Goal: Use online tool/utility: Utilize a website feature to perform a specific function

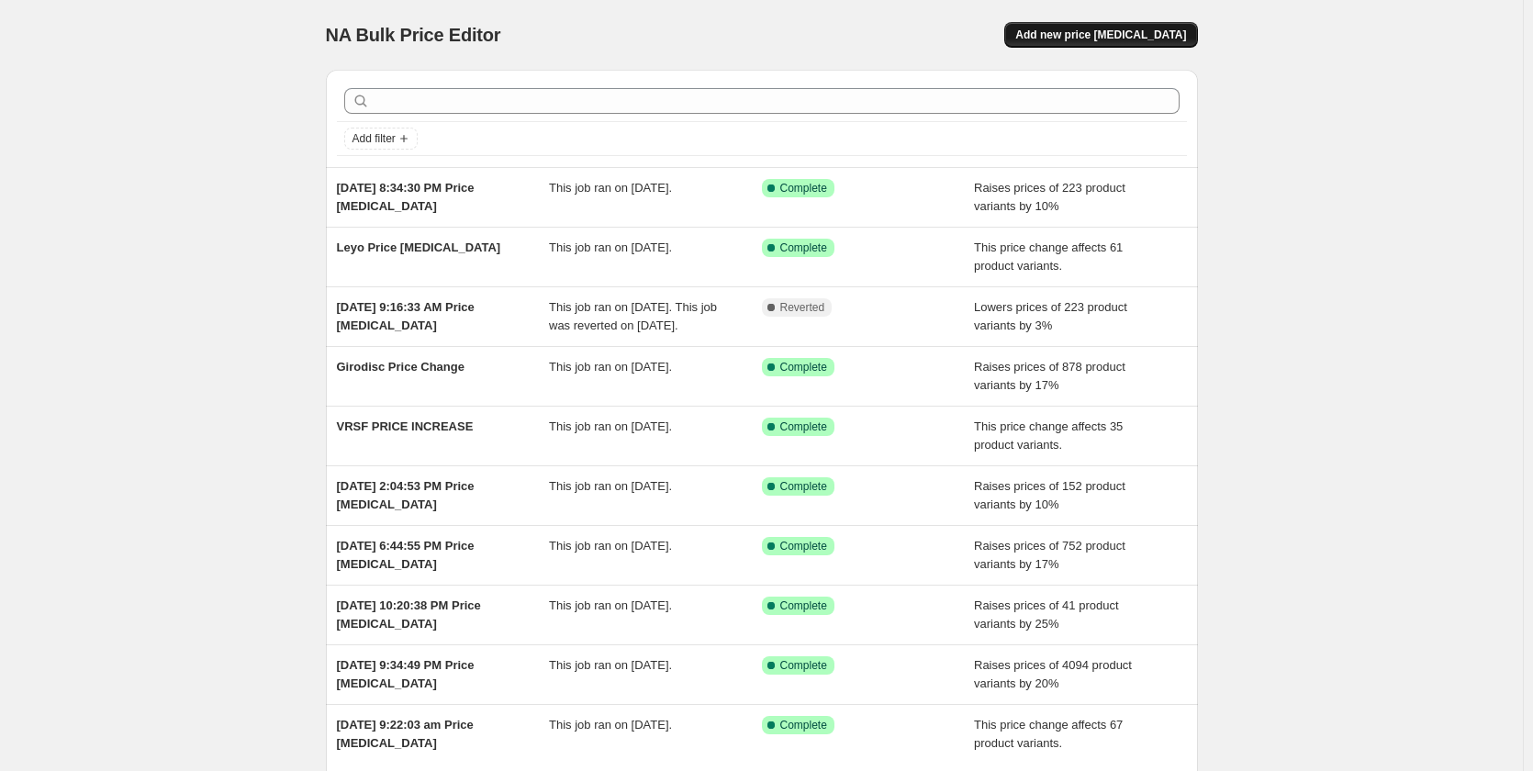
click at [1149, 27] on button "Add new price [MEDICAL_DATA]" at bounding box center [1100, 35] width 193 height 26
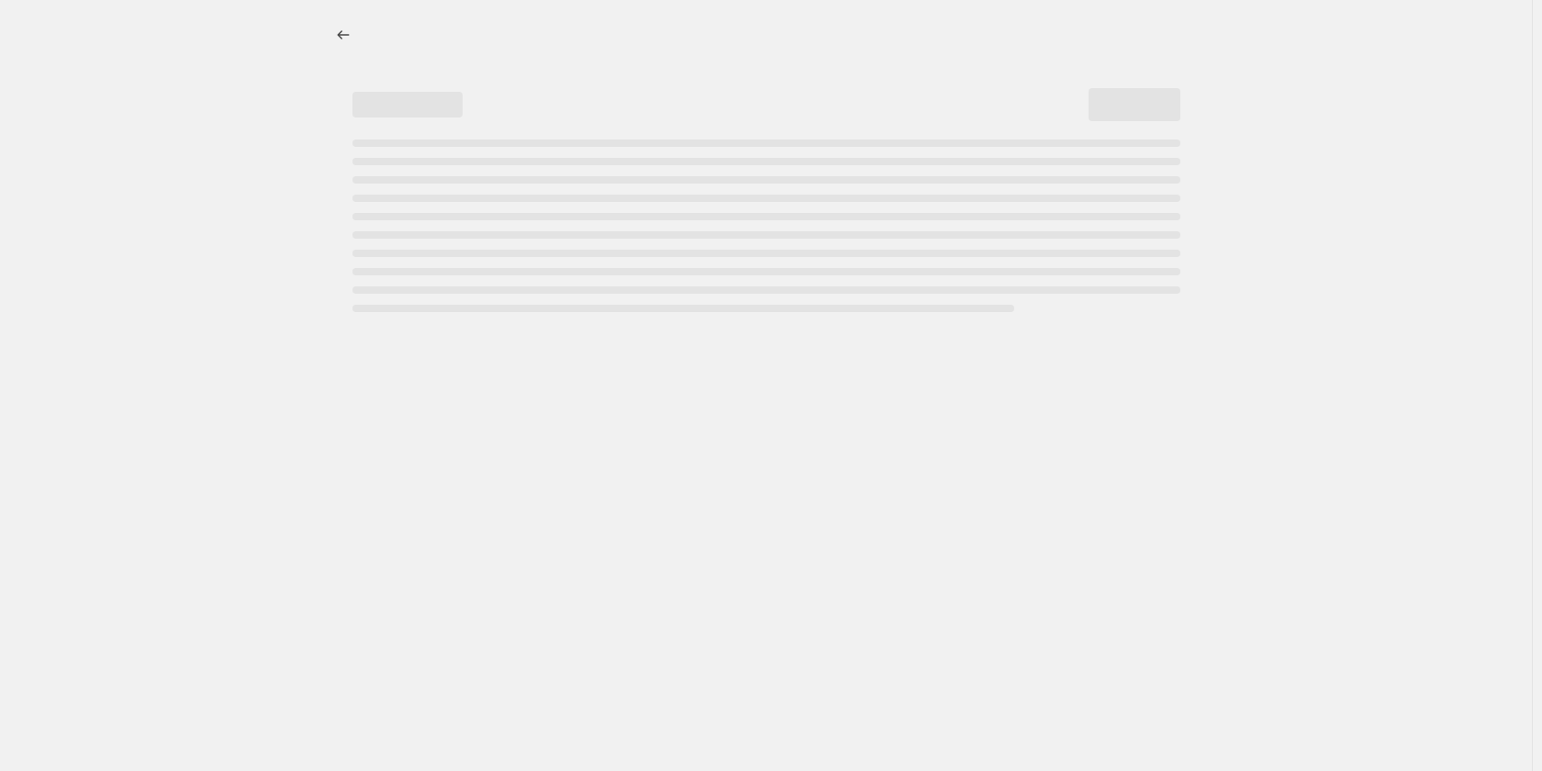
select select "percentage"
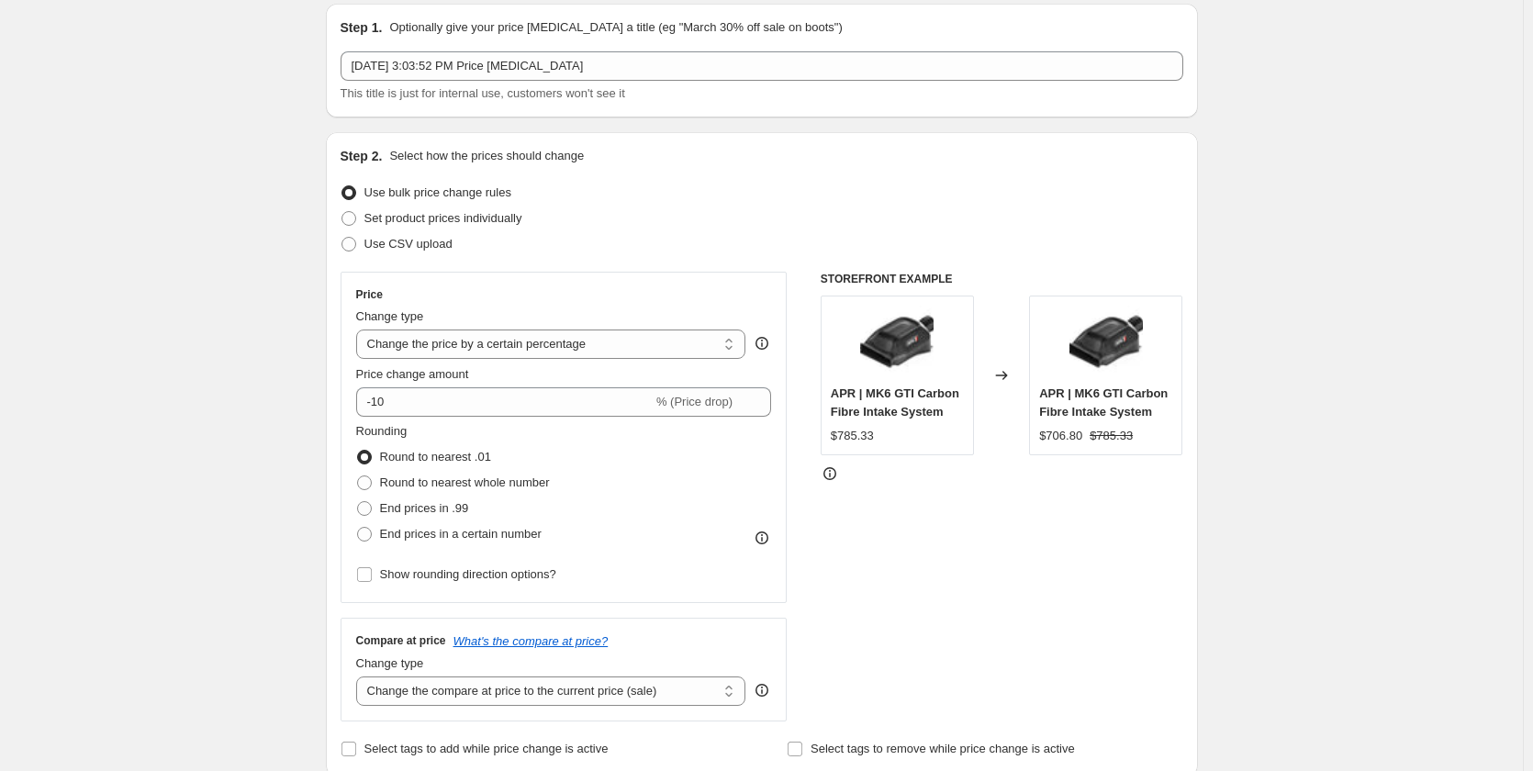
scroll to position [92, 0]
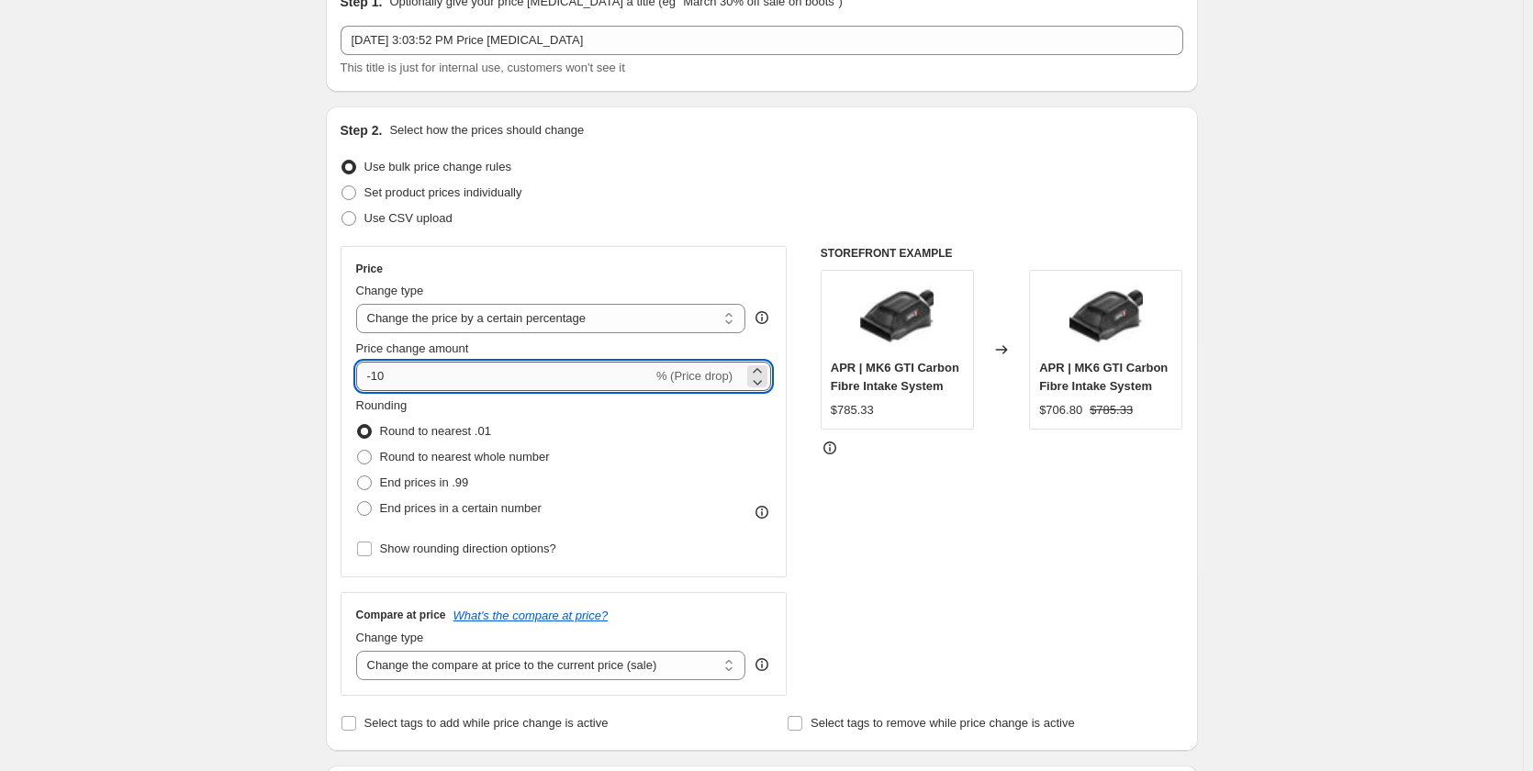
drag, startPoint x: 467, startPoint y: 379, endPoint x: 366, endPoint y: 367, distance: 101.7
click at [366, 367] on input "-10" at bounding box center [504, 376] width 296 height 29
type input "2"
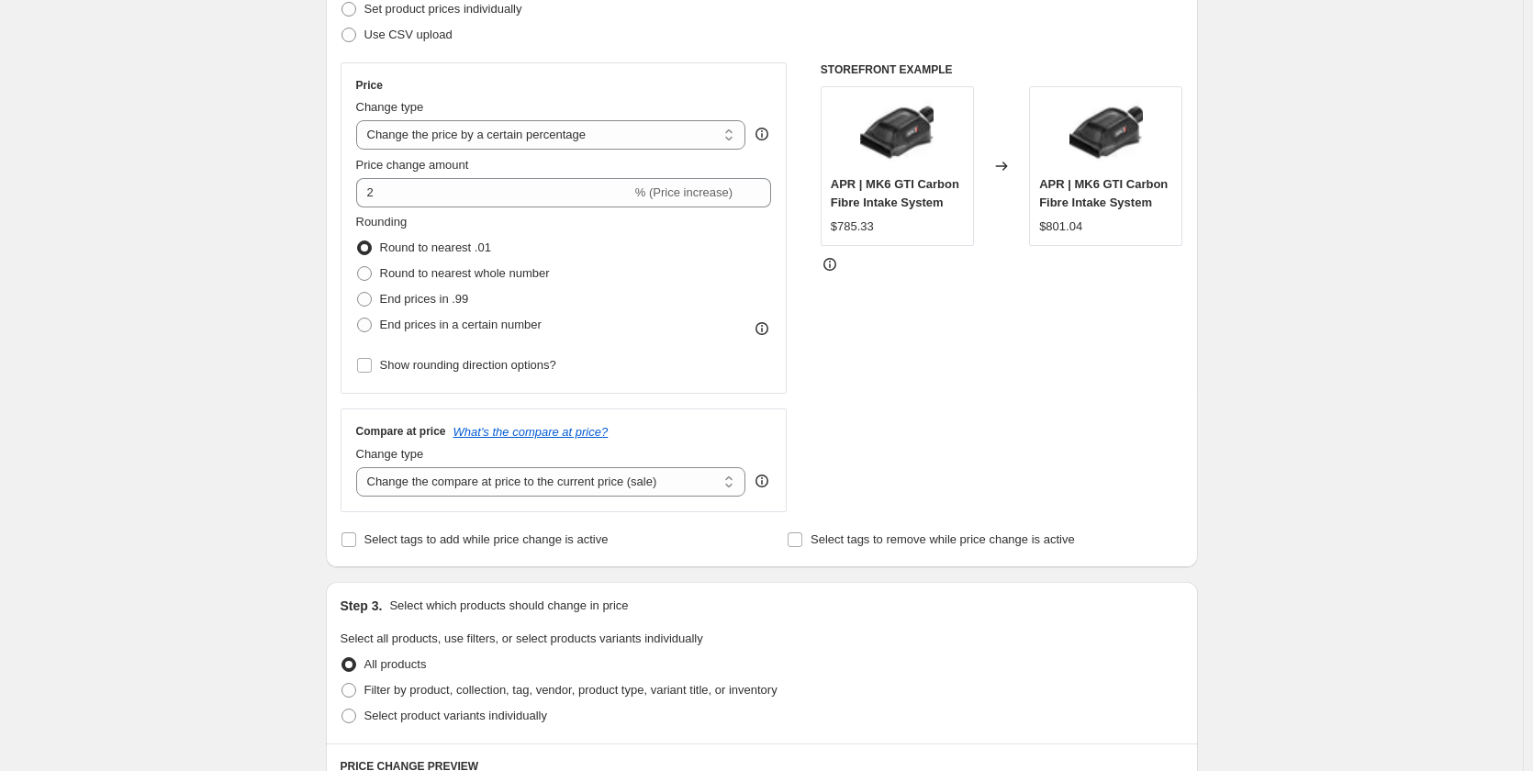
scroll to position [367, 0]
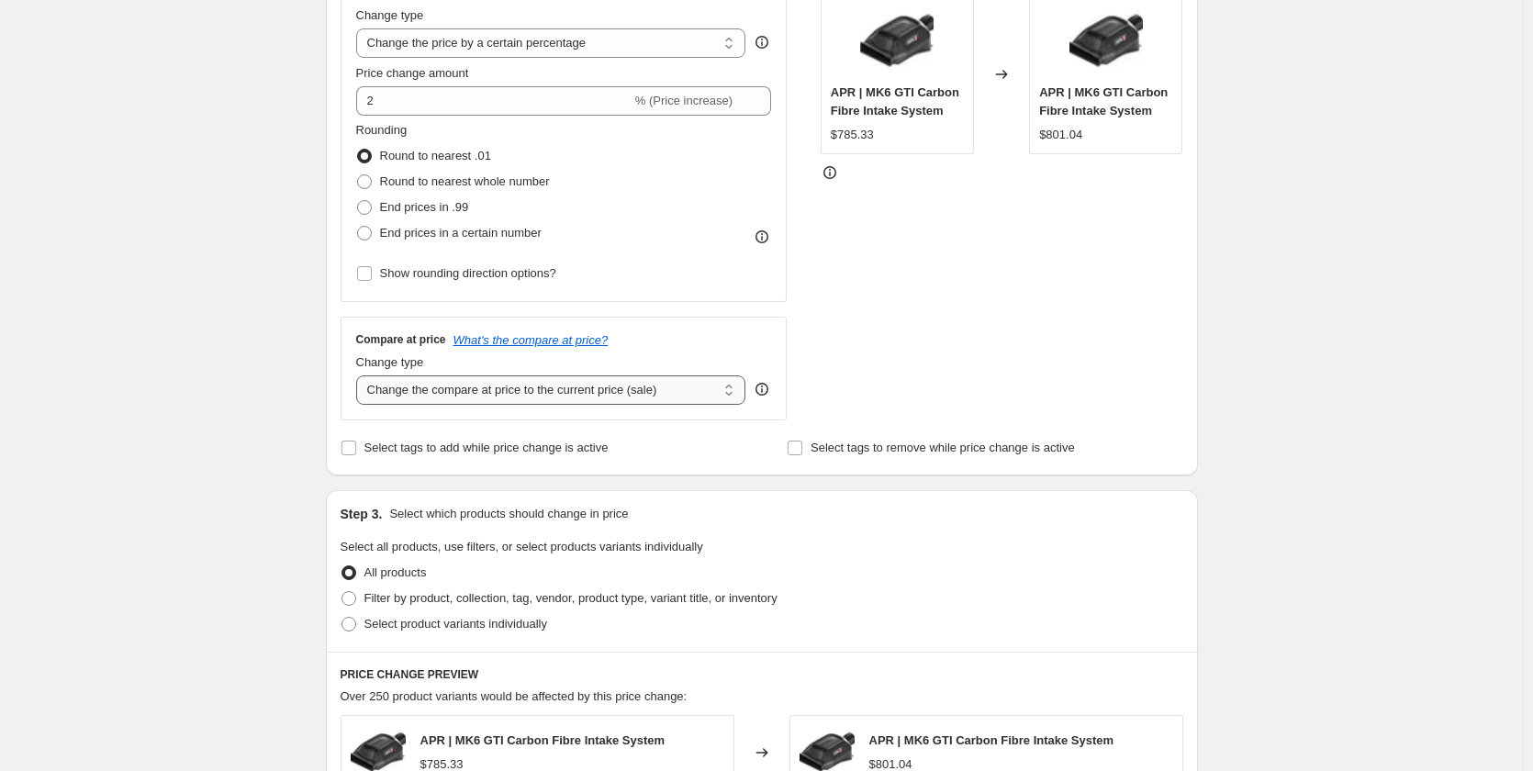
click at [676, 385] on select "Change the compare at price to the current price (sale) Change the compare at p…" at bounding box center [551, 389] width 390 height 29
select select "remove"
click at [360, 375] on select "Change the compare at price to the current price (sale) Change the compare at p…" at bounding box center [551, 389] width 390 height 29
click at [172, 404] on div "Create new price [MEDICAL_DATA]. This page is ready Create new price [MEDICAL_D…" at bounding box center [761, 562] width 1523 height 1859
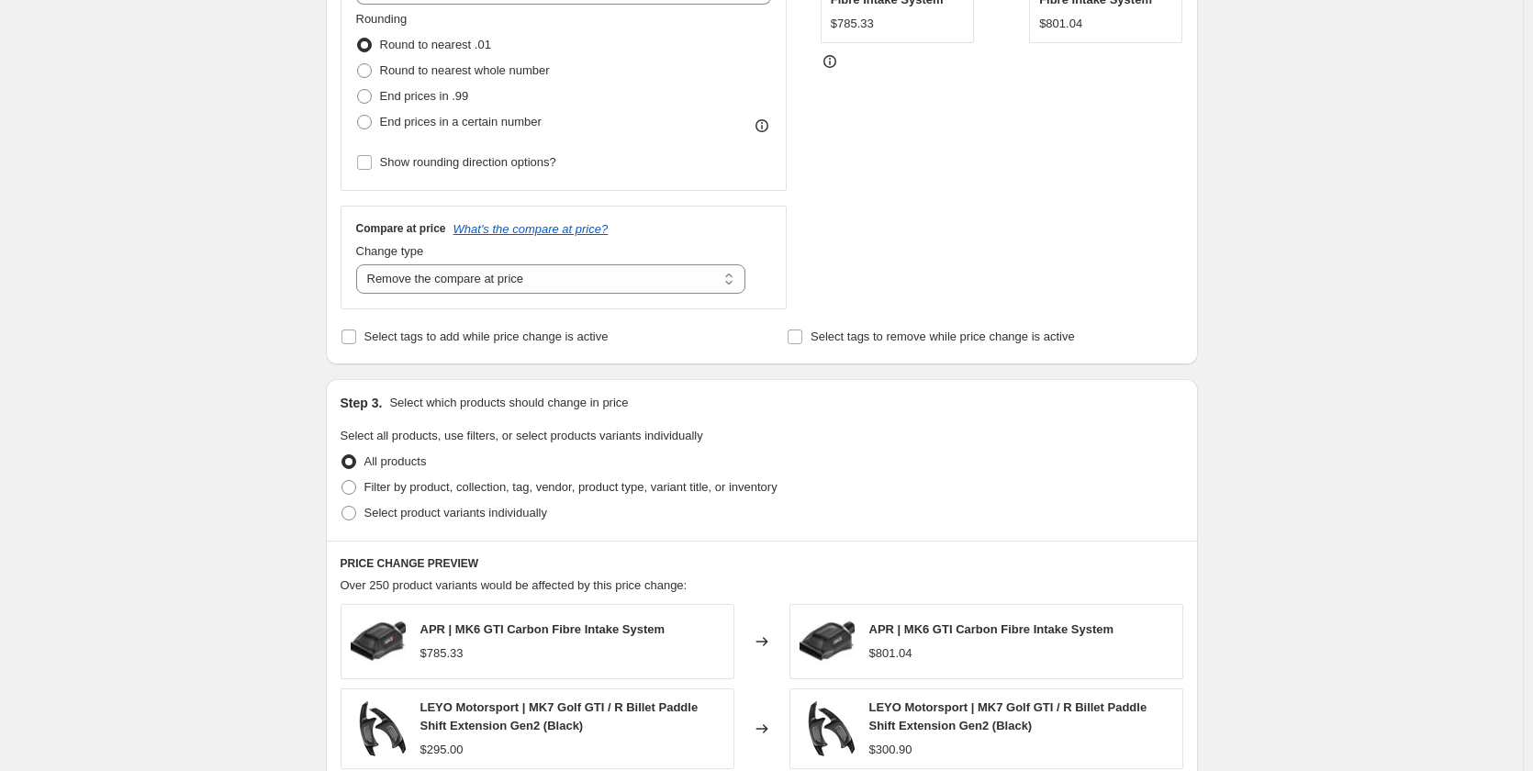
scroll to position [642, 0]
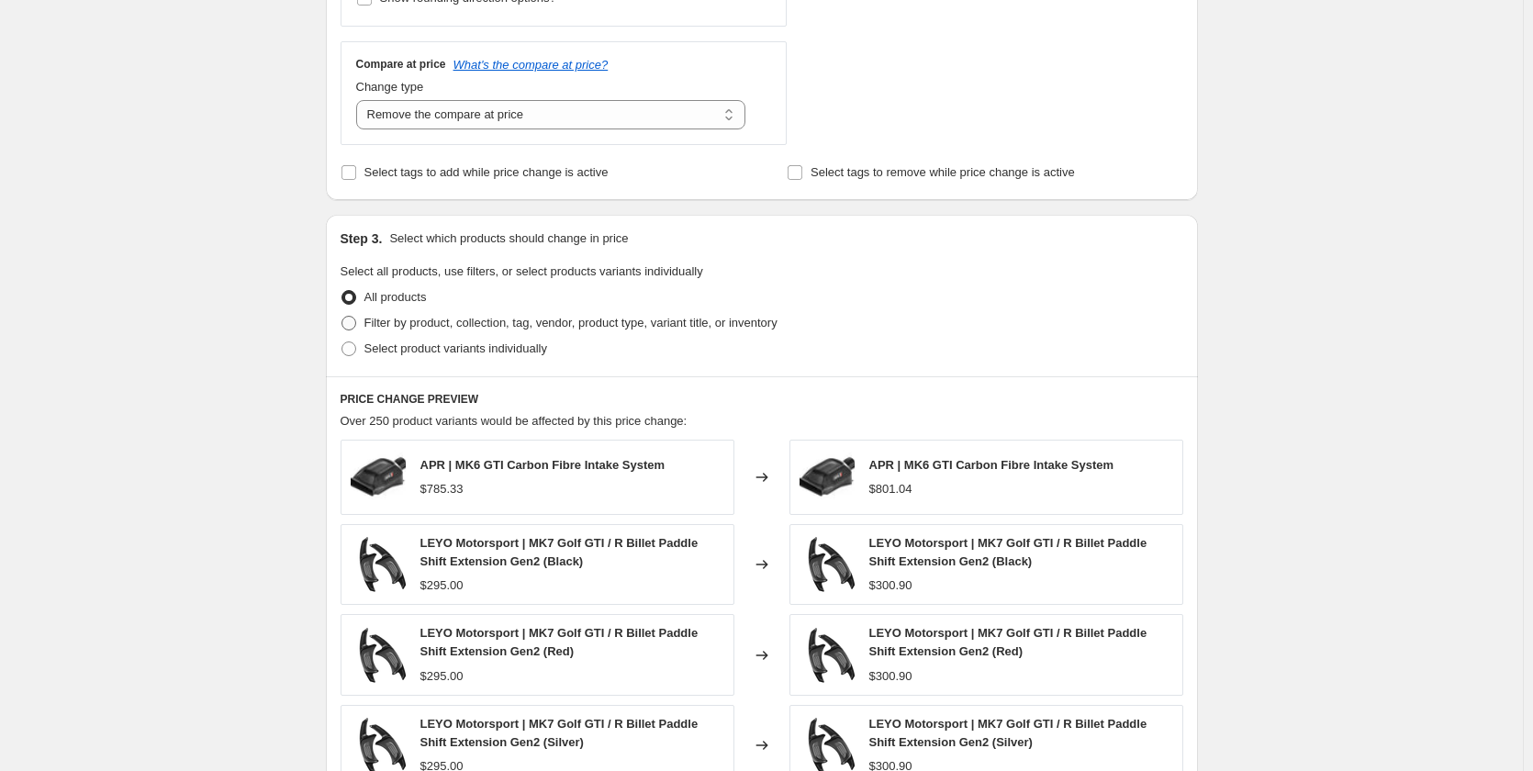
click at [374, 325] on span "Filter by product, collection, tag, vendor, product type, variant title, or inv…" at bounding box center [570, 323] width 413 height 14
click at [342, 317] on input "Filter by product, collection, tag, vendor, product type, variant title, or inv…" at bounding box center [341, 316] width 1 height 1
radio input "true"
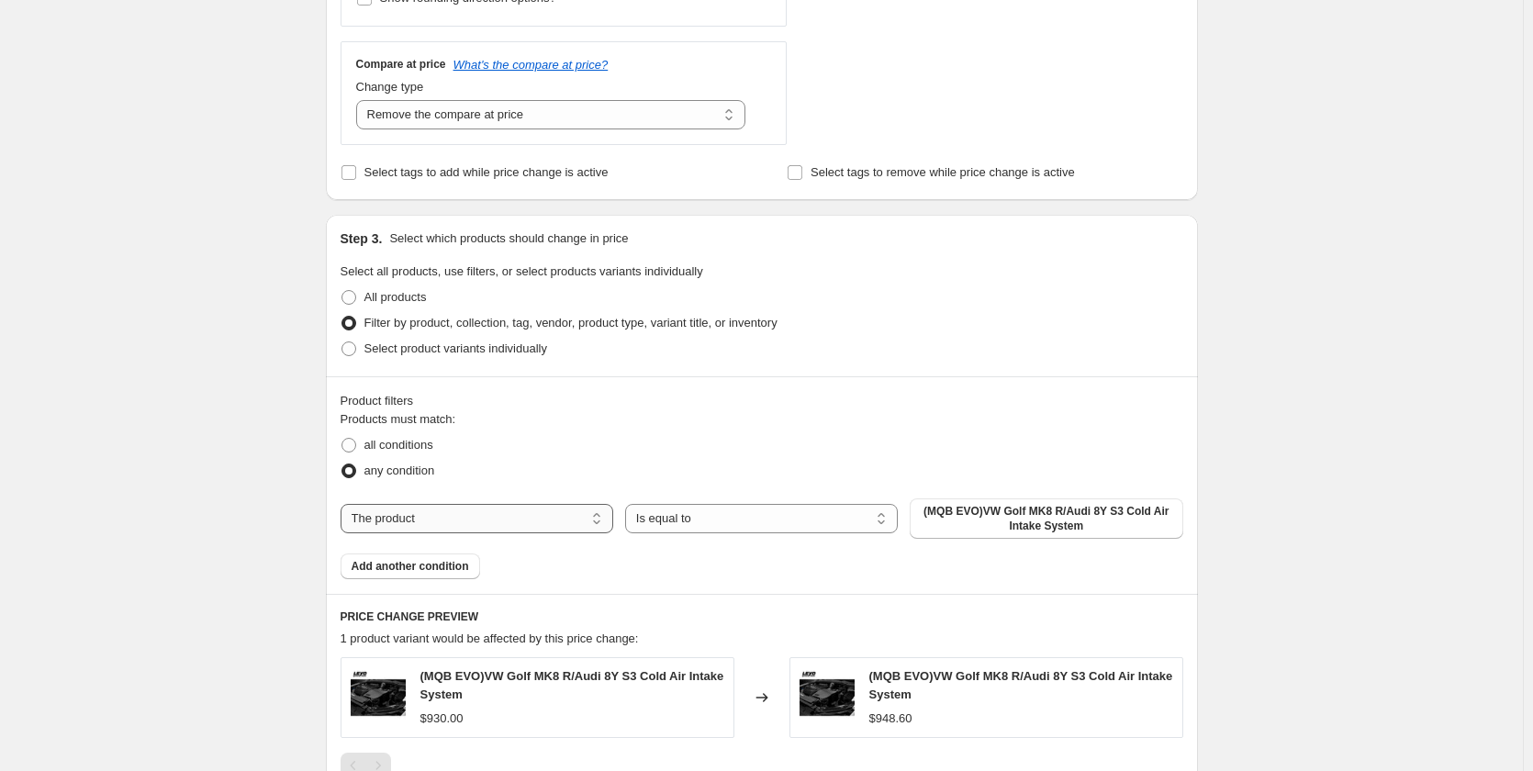
click at [481, 521] on select "The product The product's collection The product's tag The product's vendor The…" at bounding box center [477, 518] width 273 height 29
select select "vendor"
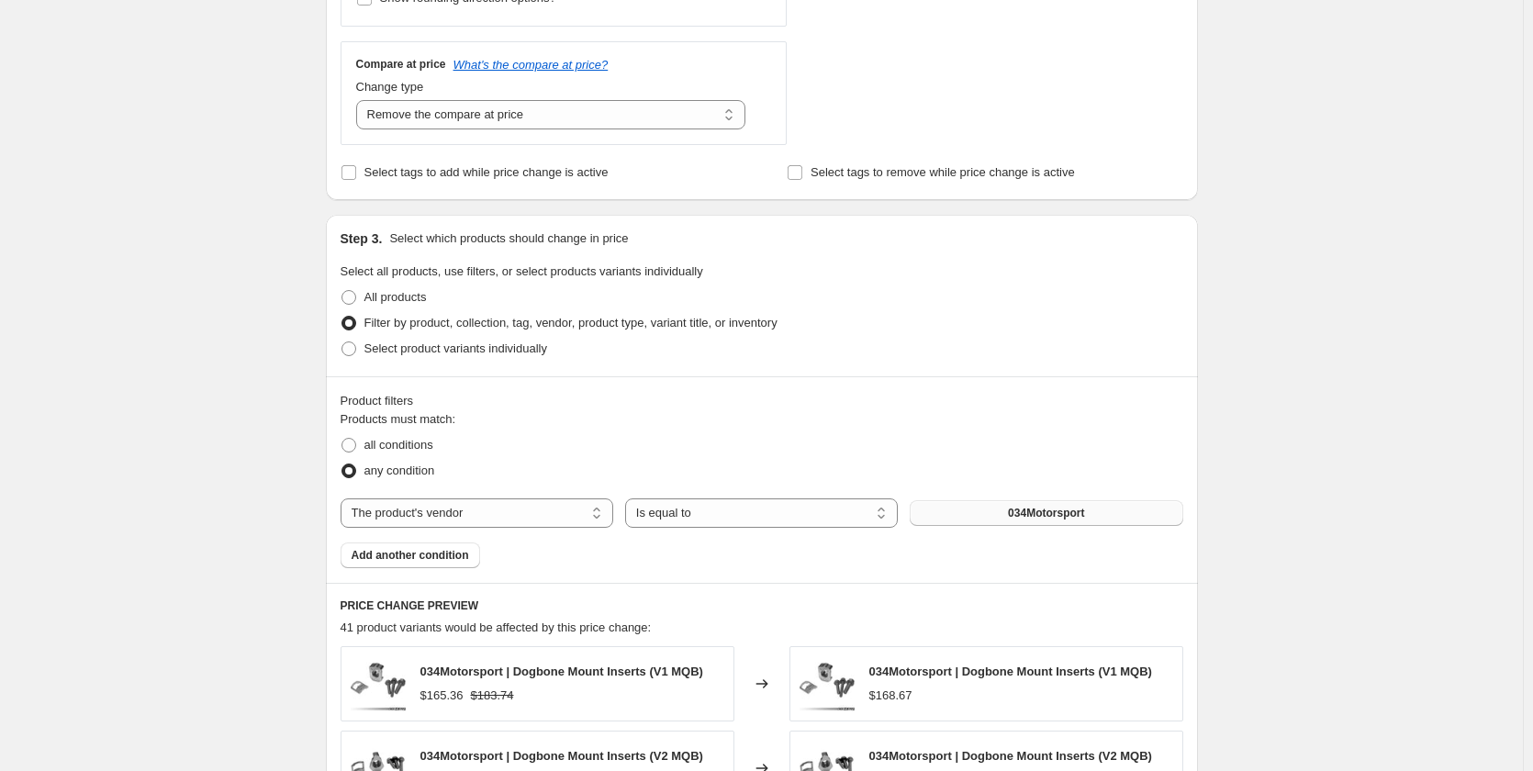
click at [1031, 518] on span "034Motorsport" at bounding box center [1046, 513] width 76 height 15
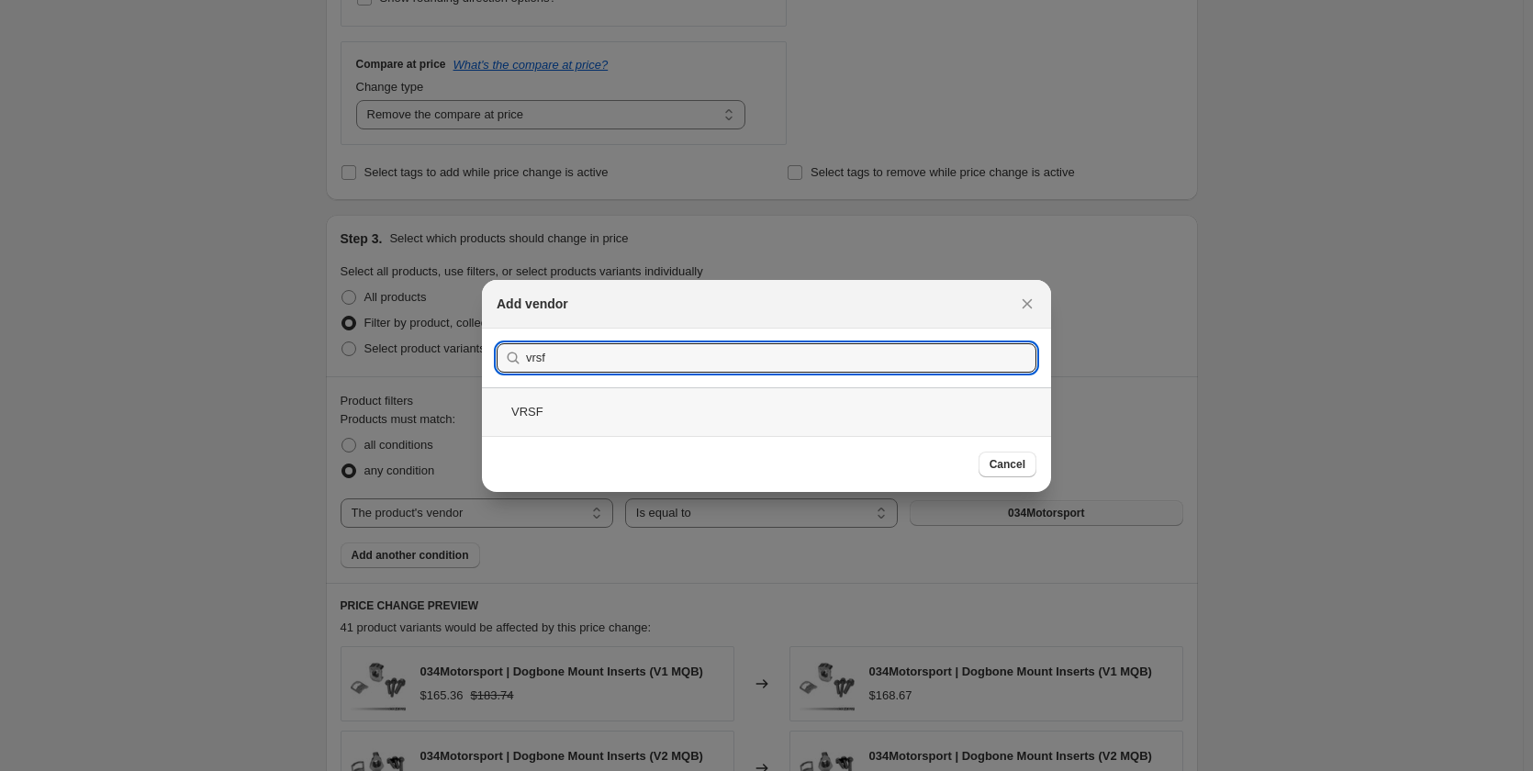
type input "vrsf"
click at [553, 404] on div "VRSF" at bounding box center [766, 411] width 569 height 49
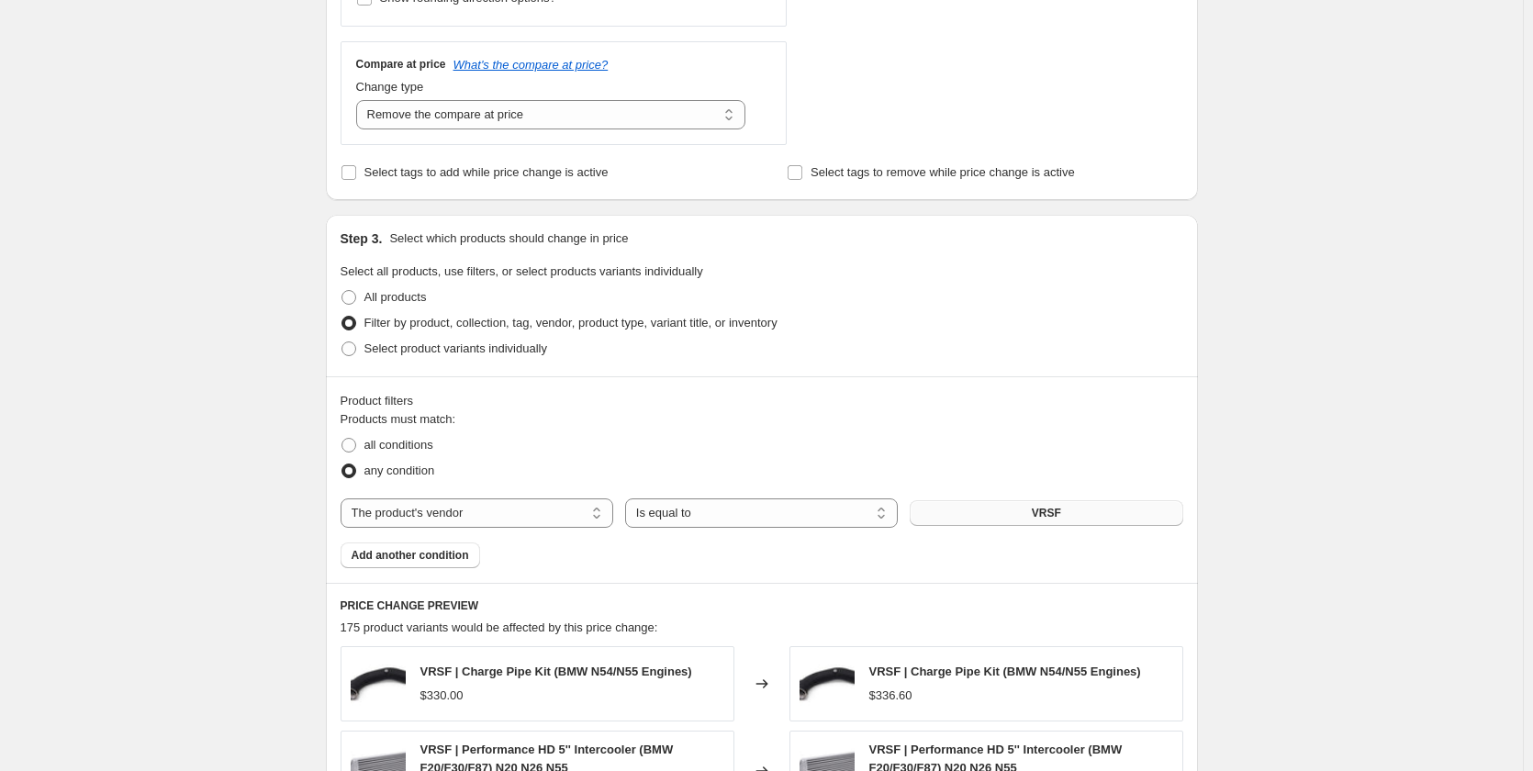
click at [1357, 352] on div "Create new price [MEDICAL_DATA]. This page is ready Create new price [MEDICAL_D…" at bounding box center [761, 387] width 1523 height 2059
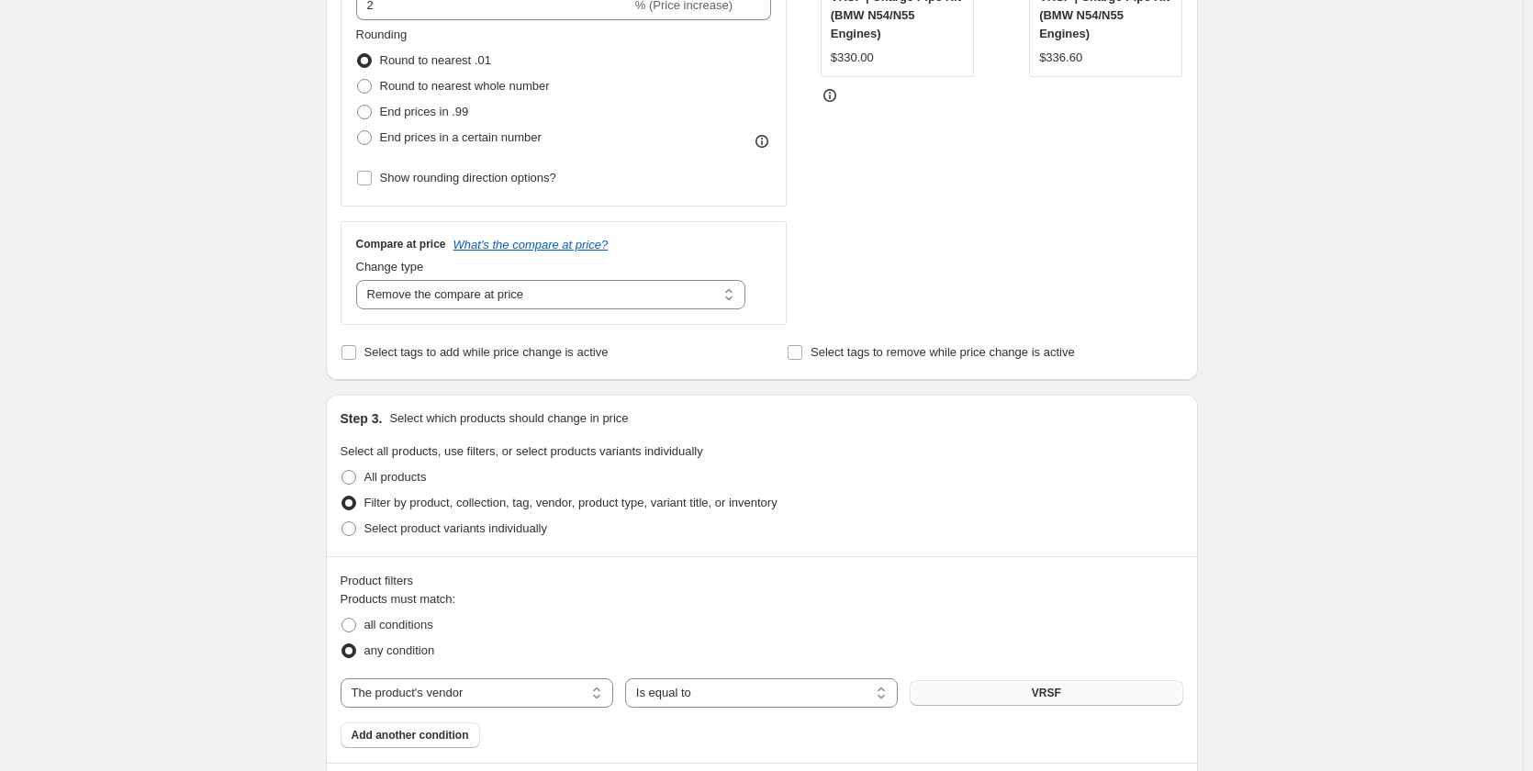
scroll to position [184, 0]
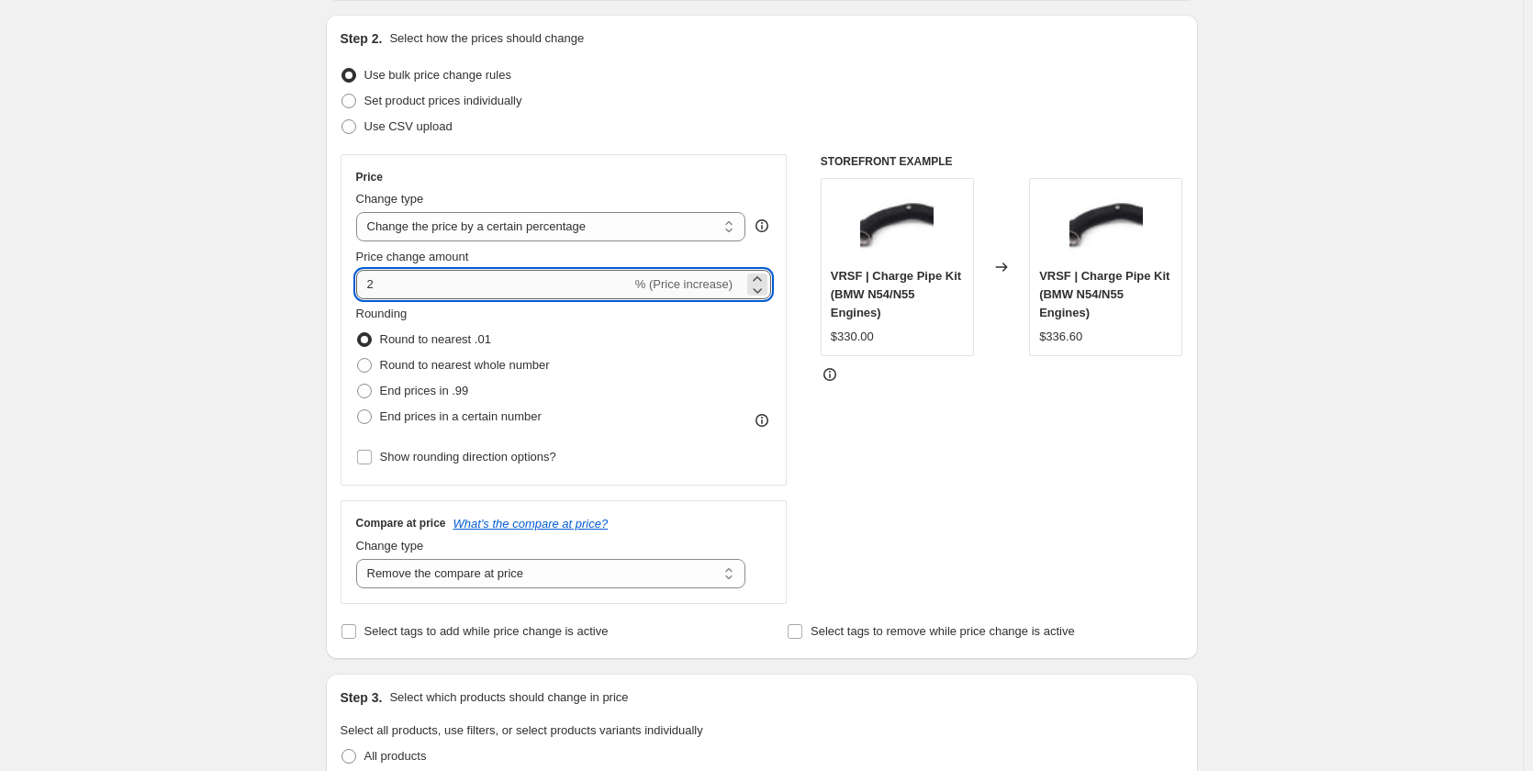
click at [369, 291] on input "2" at bounding box center [493, 284] width 275 height 29
type input "-2"
click at [406, 297] on input "-2" at bounding box center [504, 284] width 296 height 29
type input "-3"
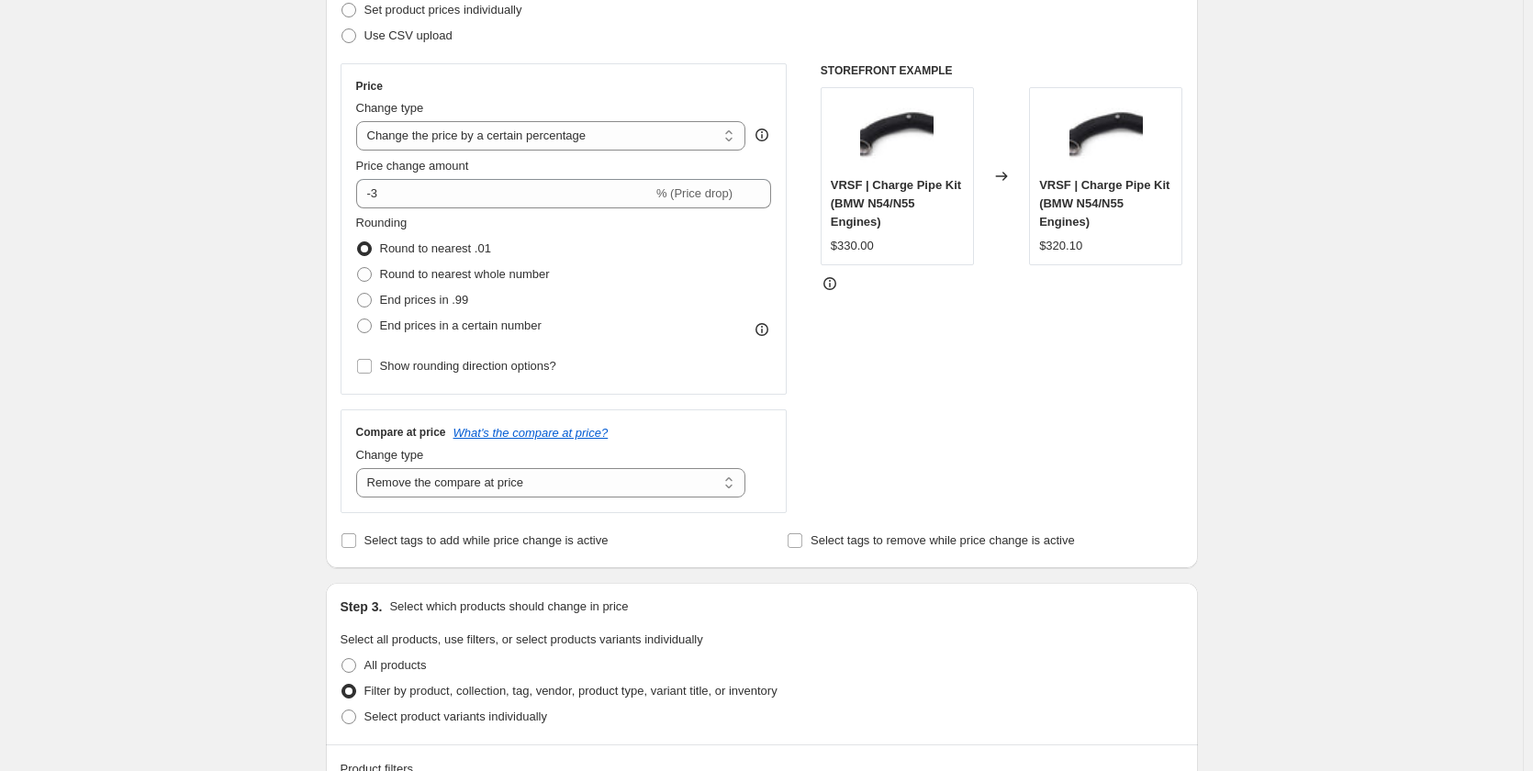
scroll to position [92, 0]
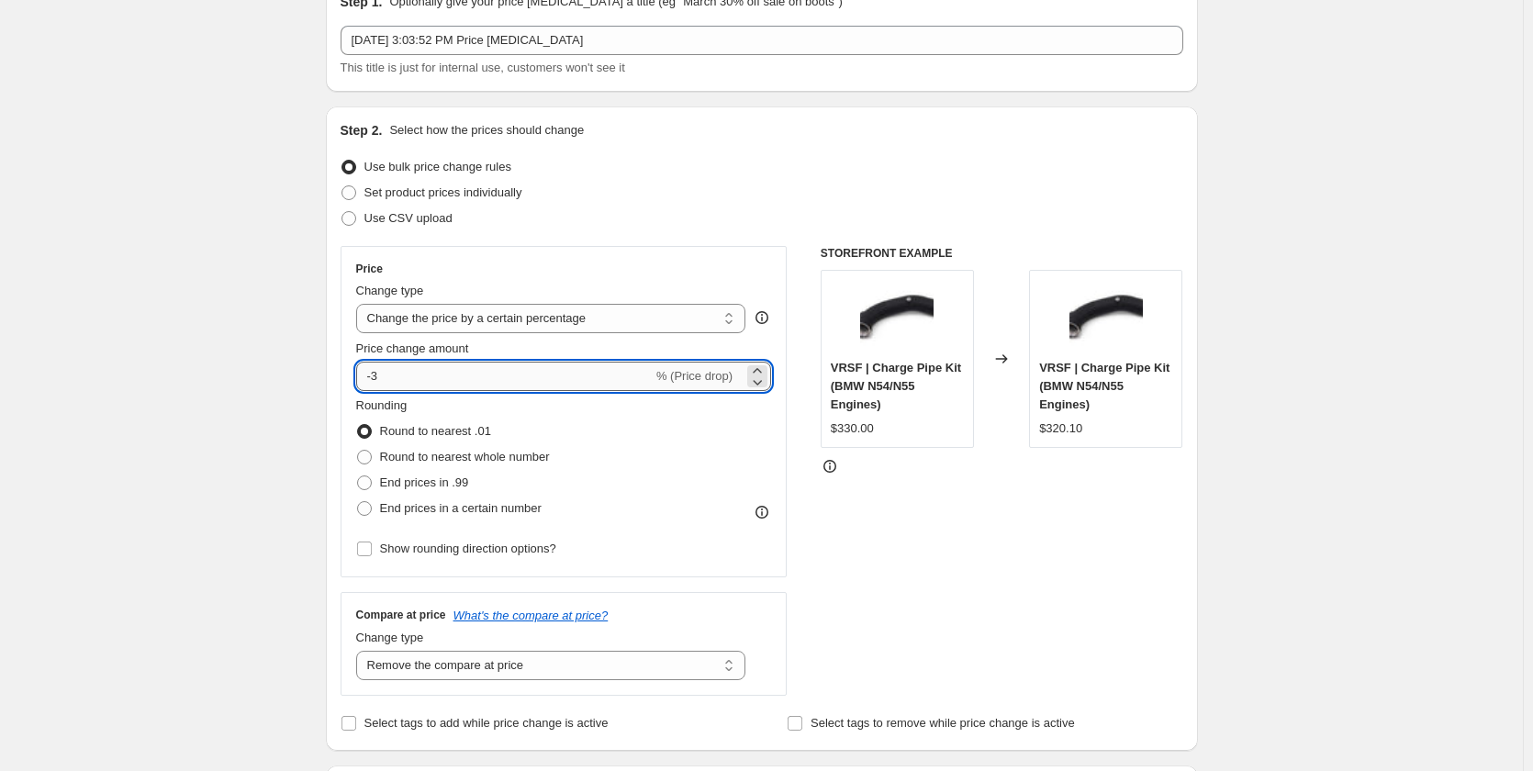
click at [453, 374] on input "-3" at bounding box center [504, 376] width 296 height 29
type input "-5"
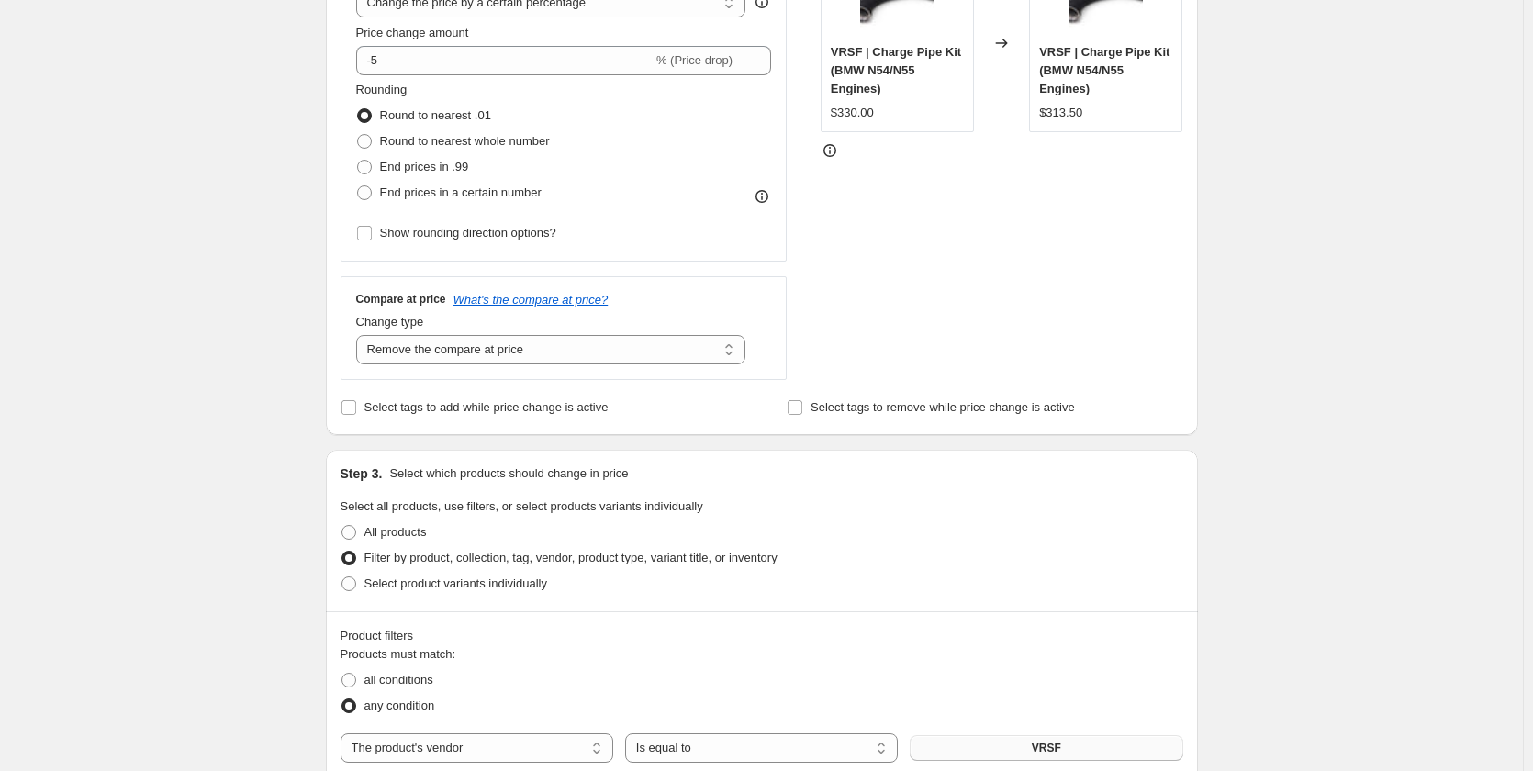
scroll to position [367, 0]
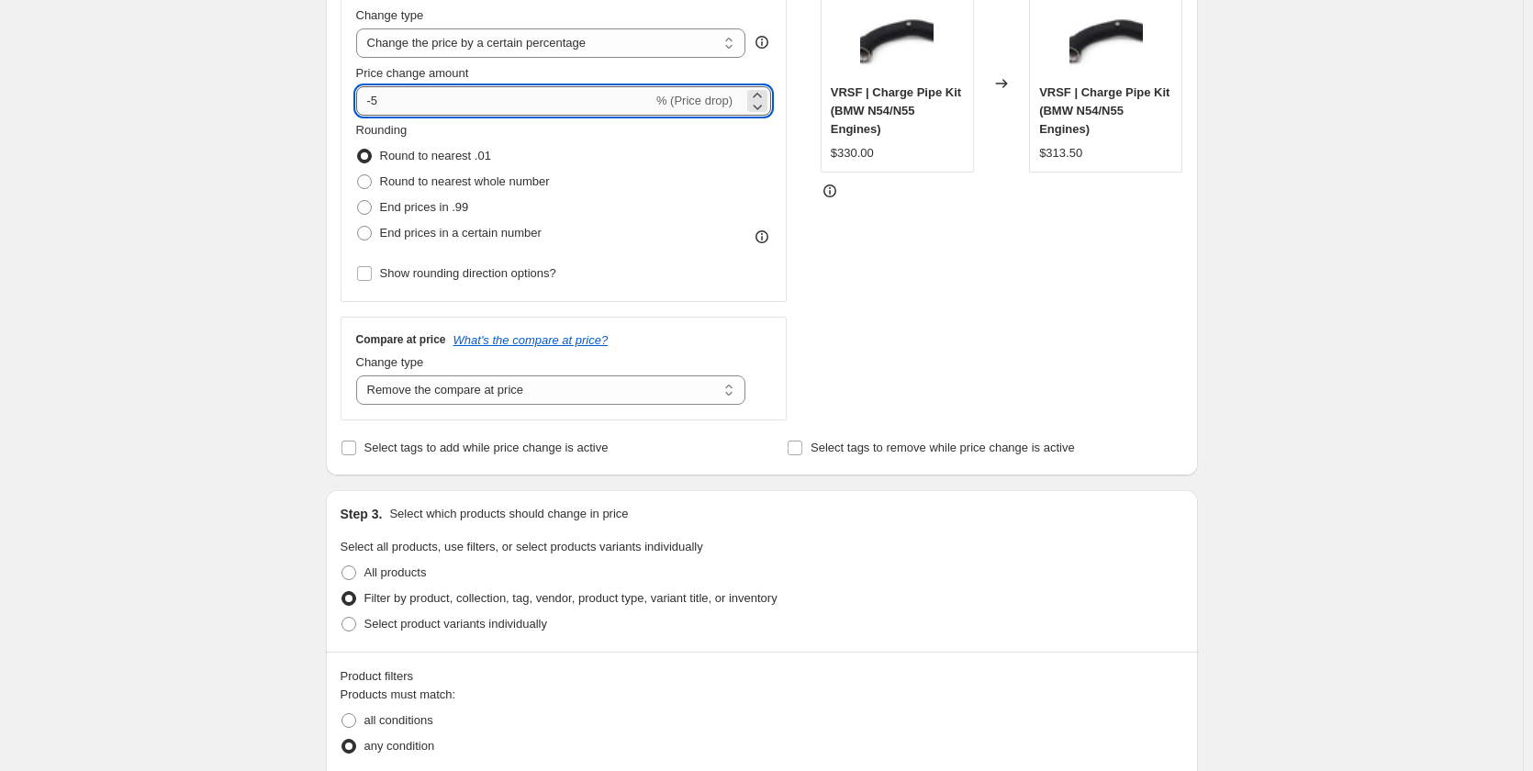
click at [422, 103] on input "-5" at bounding box center [504, 100] width 296 height 29
type input "-3"
click at [1298, 193] on div "Create new price [MEDICAL_DATA]. This page is ready Create new price [MEDICAL_D…" at bounding box center [761, 662] width 1523 height 2059
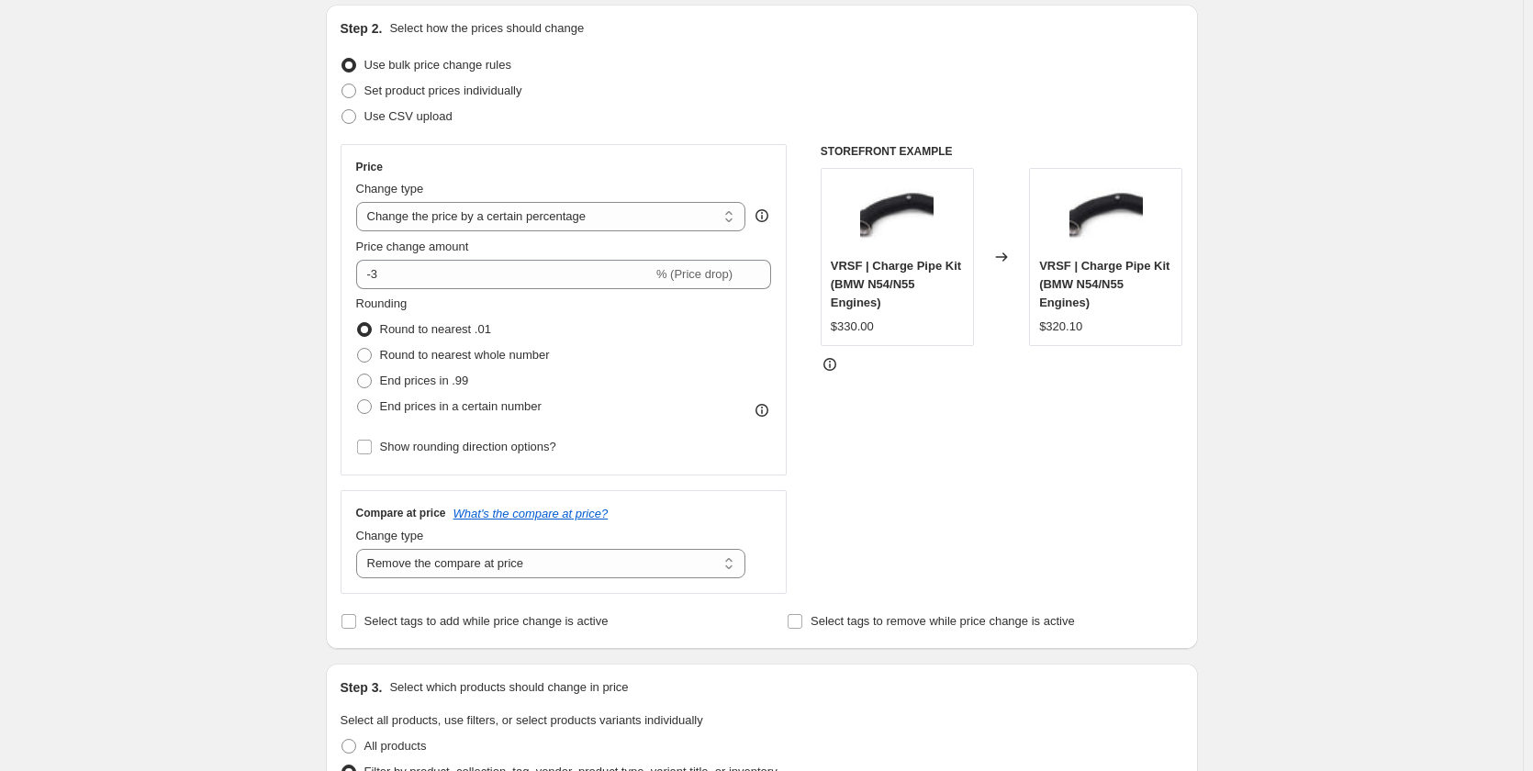
scroll to position [279, 0]
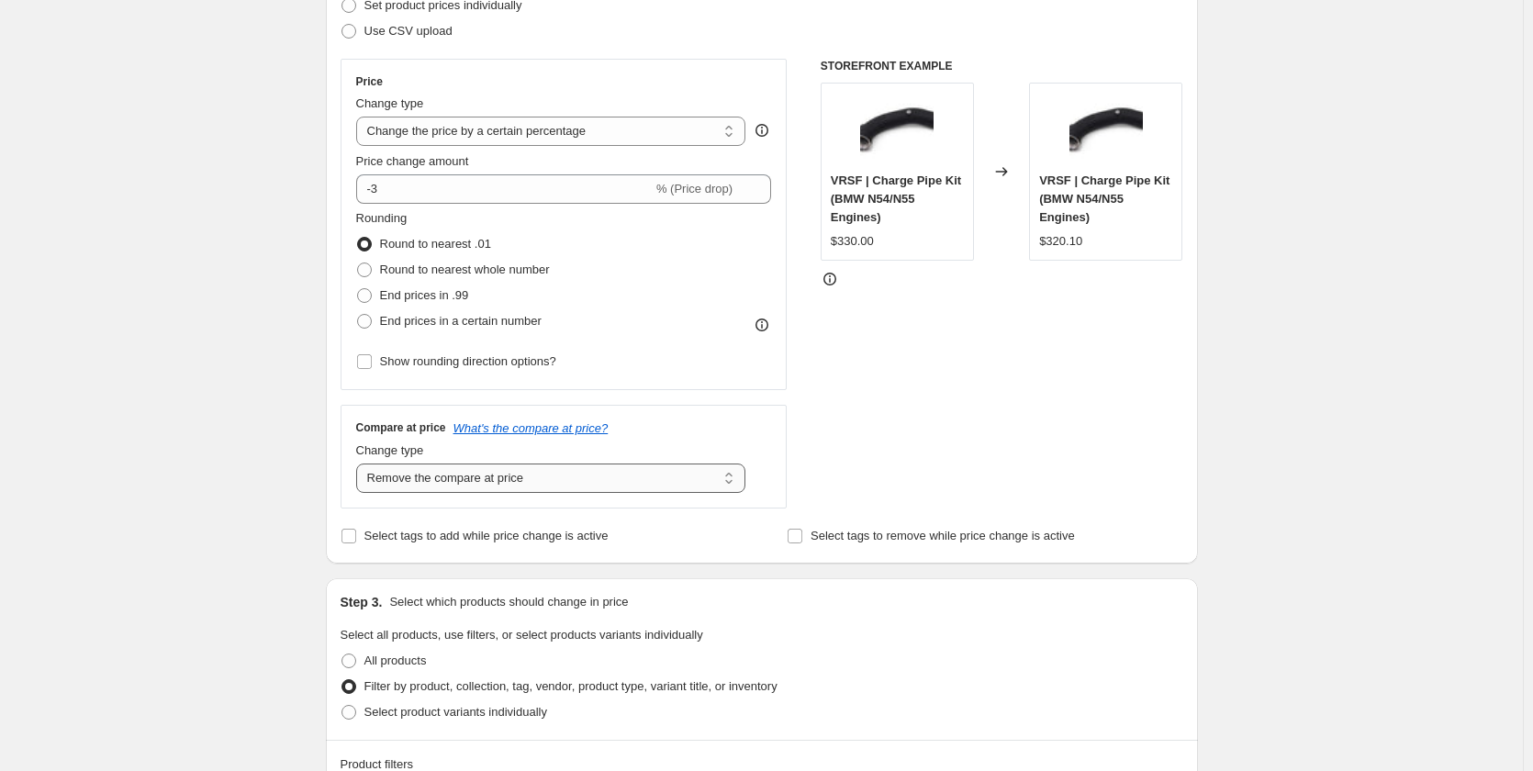
click at [558, 483] on select "Change the compare at price to the current price (sale) Change the compare at p…" at bounding box center [551, 478] width 390 height 29
click at [360, 464] on select "Change the compare at price to the current price (sale) Change the compare at p…" at bounding box center [551, 478] width 390 height 29
click at [1324, 372] on div "Create new price [MEDICAL_DATA]. This page is ready Create new price [MEDICAL_D…" at bounding box center [761, 750] width 1523 height 2059
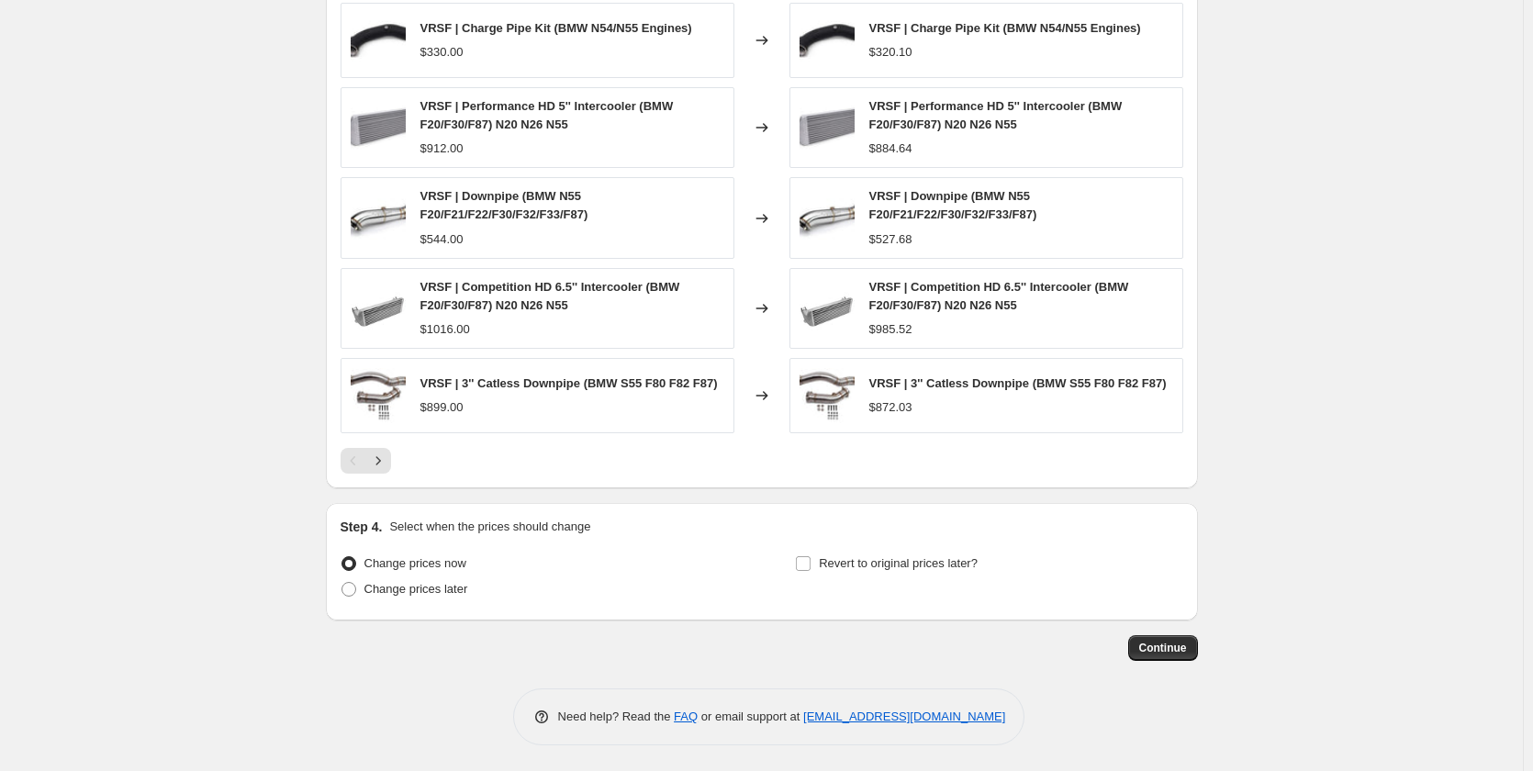
scroll to position [1289, 0]
click at [1177, 654] on button "Continue" at bounding box center [1163, 646] width 70 height 26
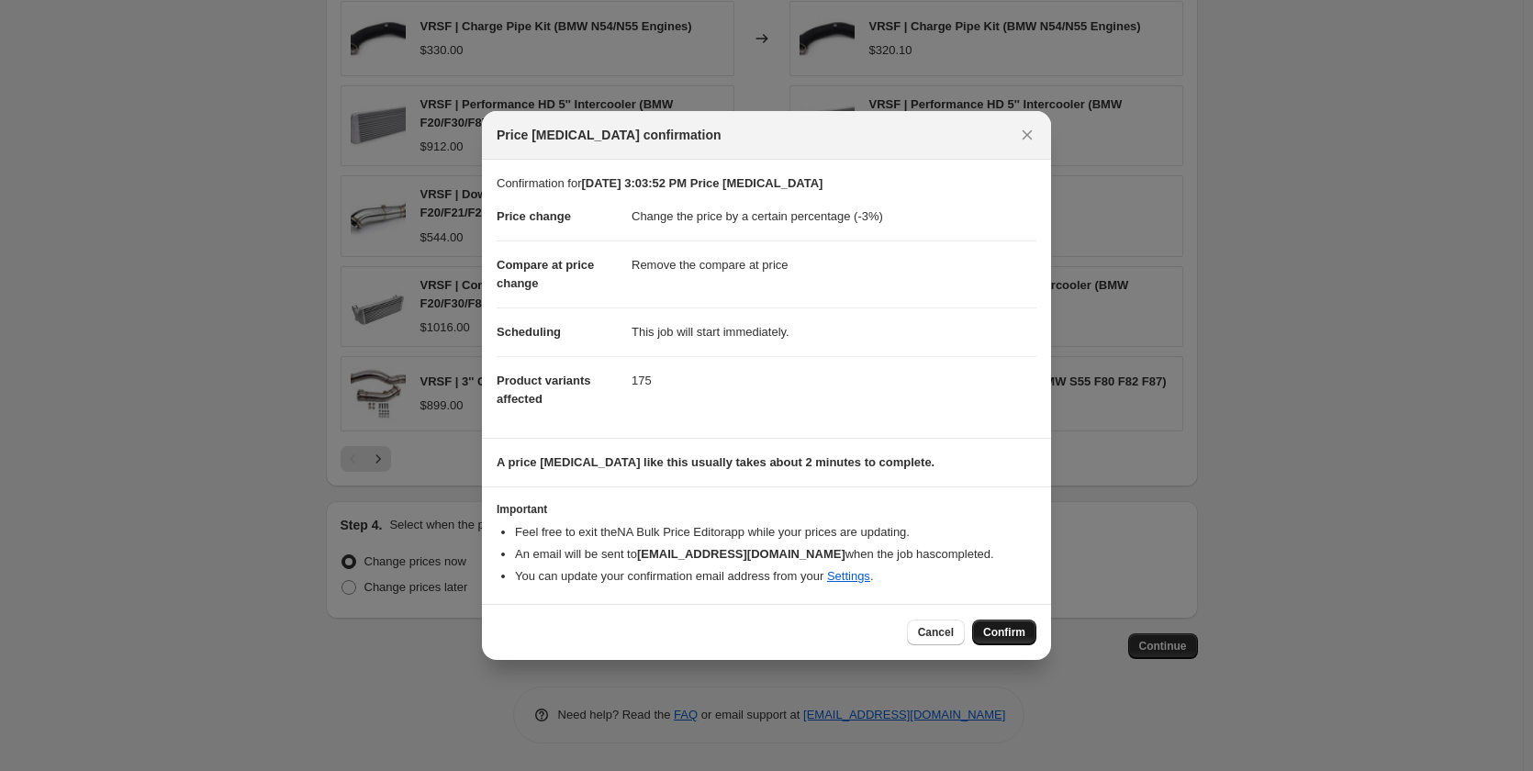
click at [1012, 630] on span "Confirm" at bounding box center [1004, 632] width 42 height 15
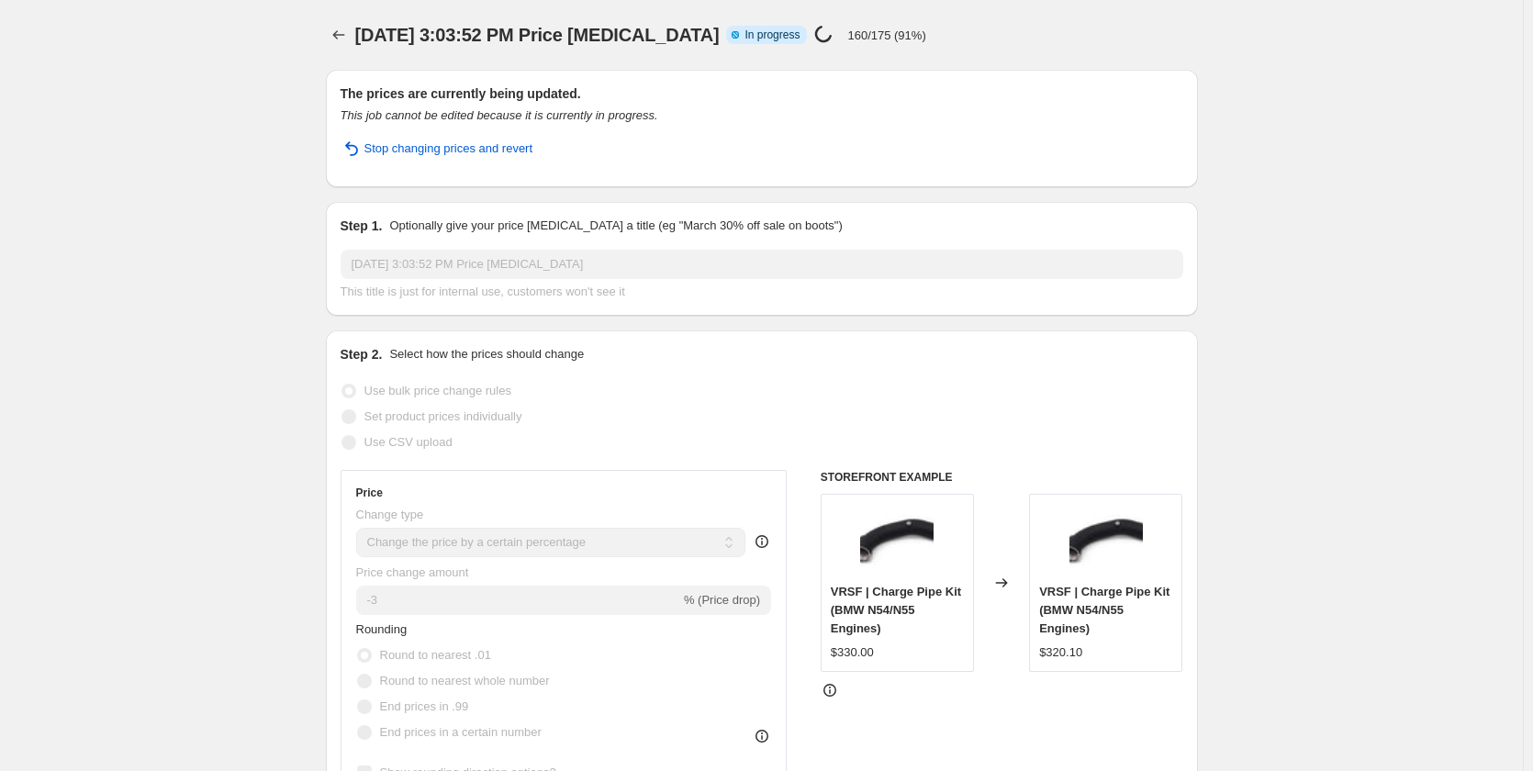
select select "percentage"
select select "remove"
select select "vendor"
